Goal: Check status

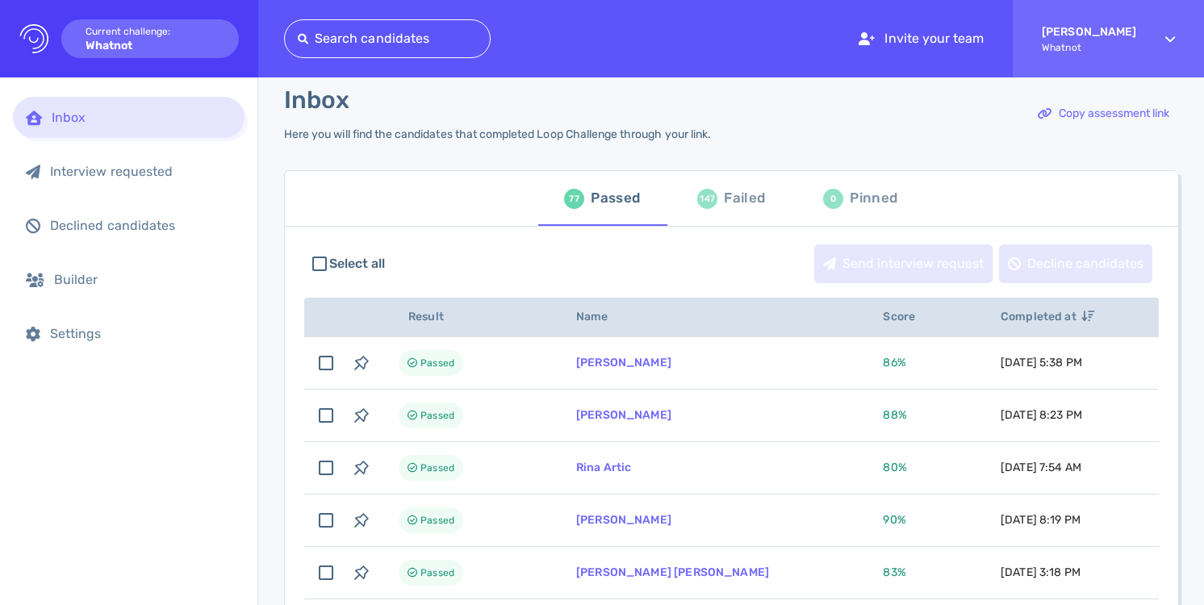
click at [752, 203] on div "Failed" at bounding box center [744, 198] width 41 height 24
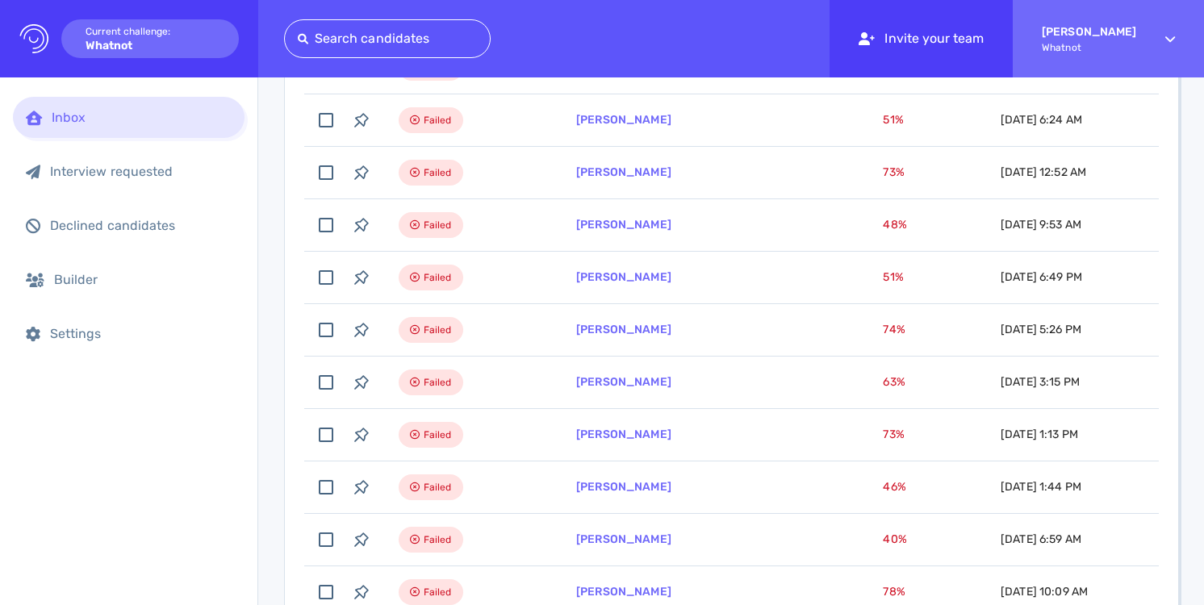
scroll to position [337, 0]
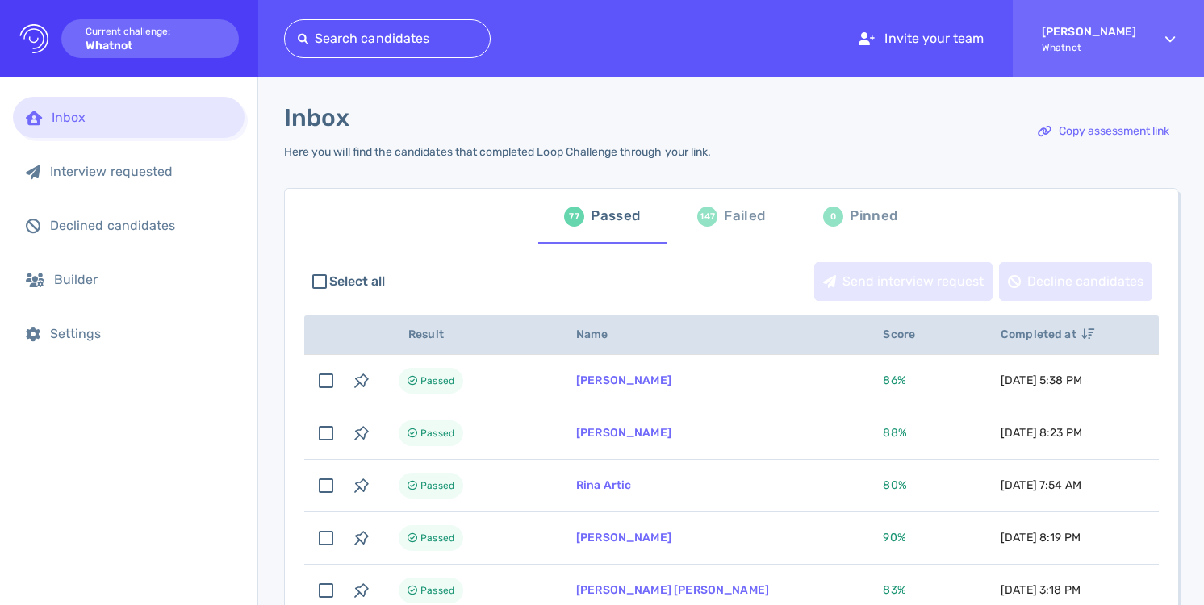
click at [731, 216] on div "Failed" at bounding box center [744, 216] width 41 height 24
